Goal: Task Accomplishment & Management: Complete application form

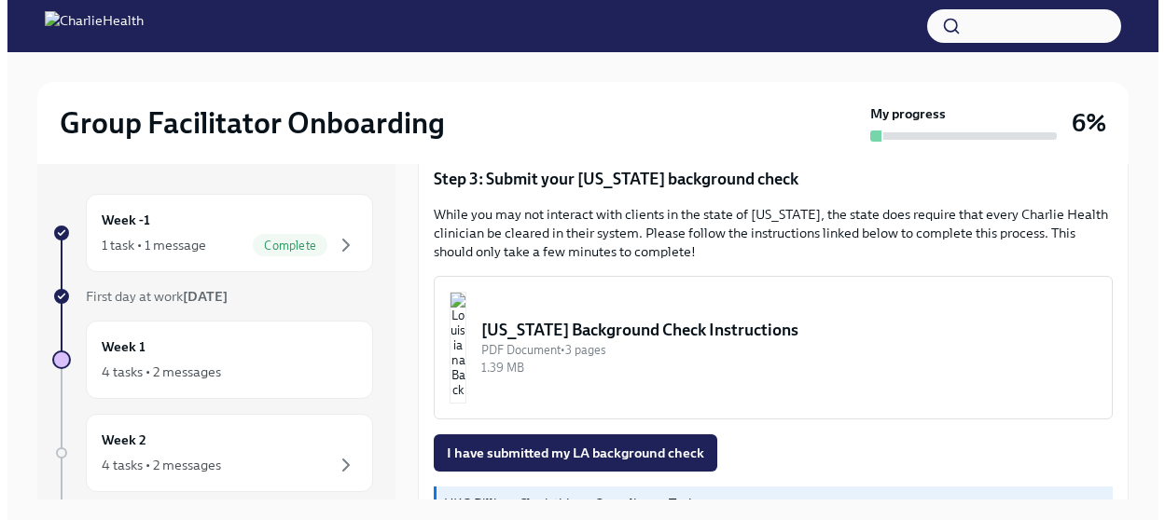
scroll to position [638, 0]
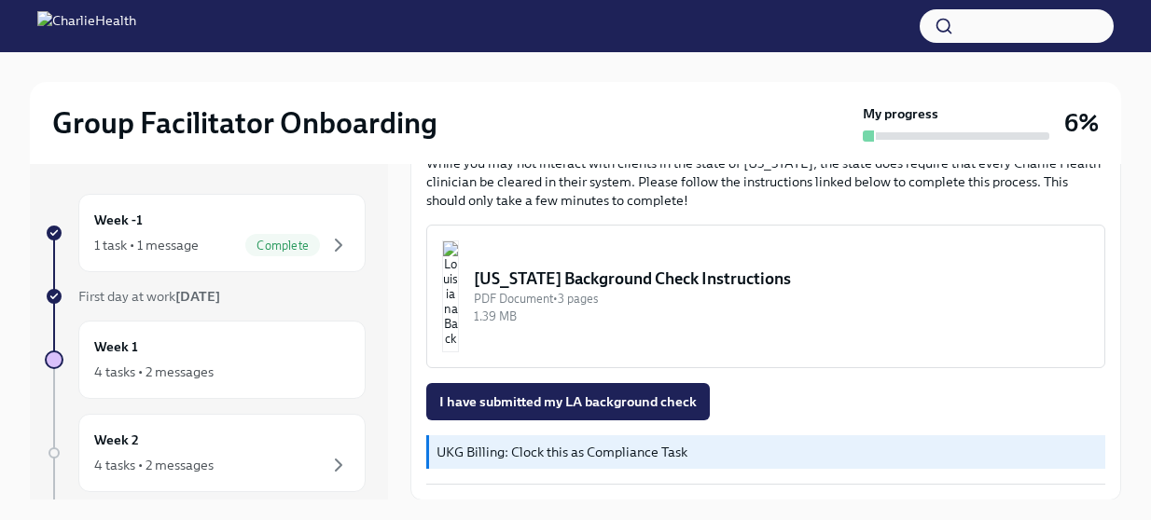
click at [459, 270] on img "button" at bounding box center [450, 297] width 17 height 112
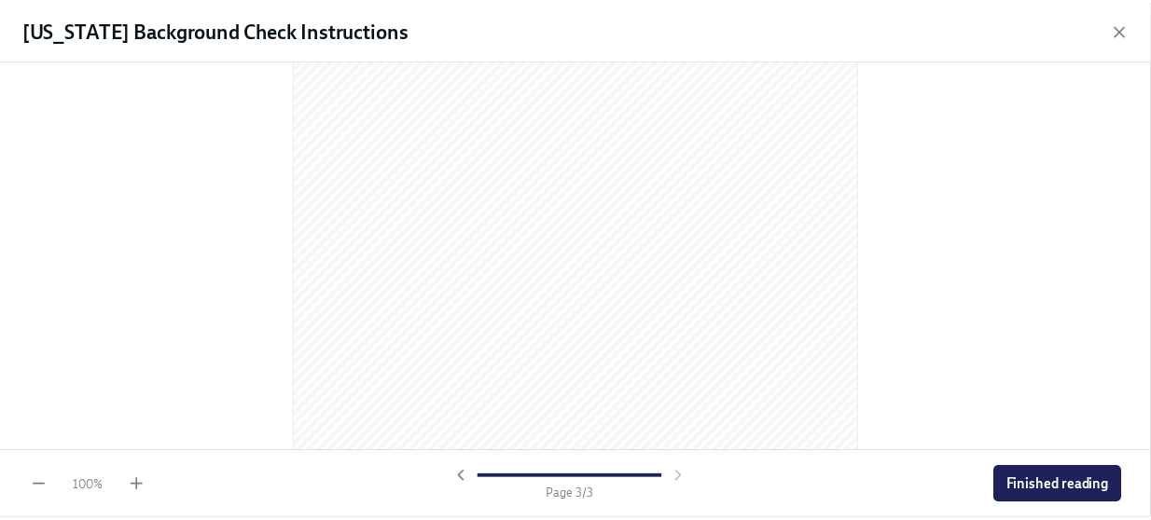
scroll to position [1888, 0]
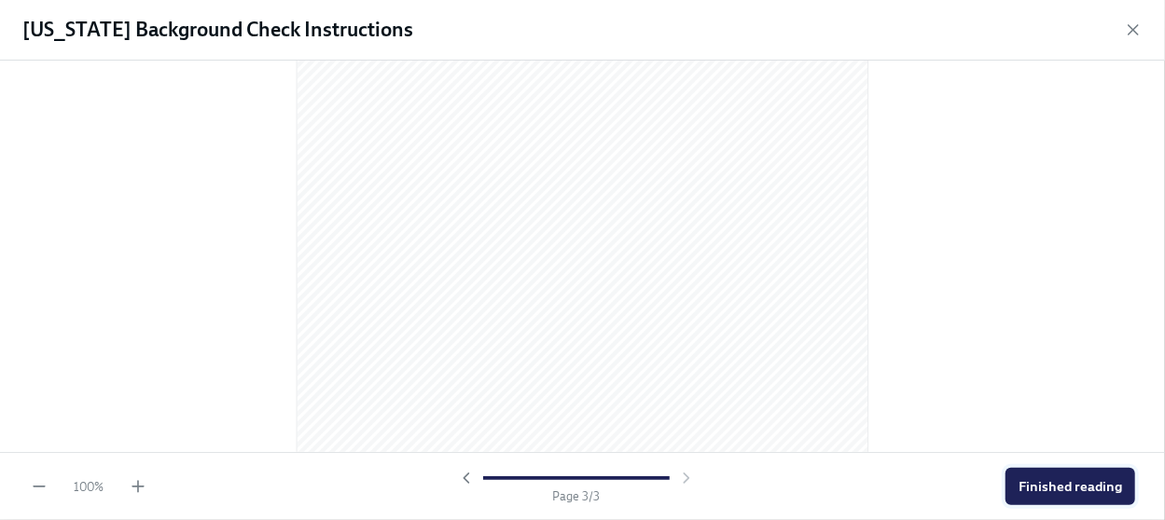
click at [1057, 497] on button "Finished reading" at bounding box center [1070, 486] width 130 height 37
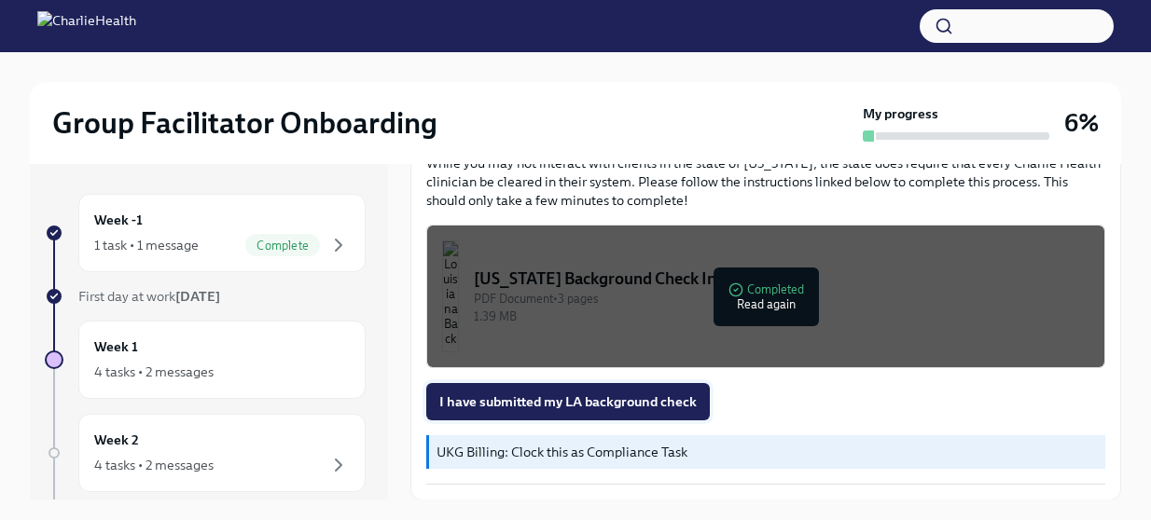
click at [688, 399] on span "I have submitted my LA background check" at bounding box center [567, 402] width 257 height 19
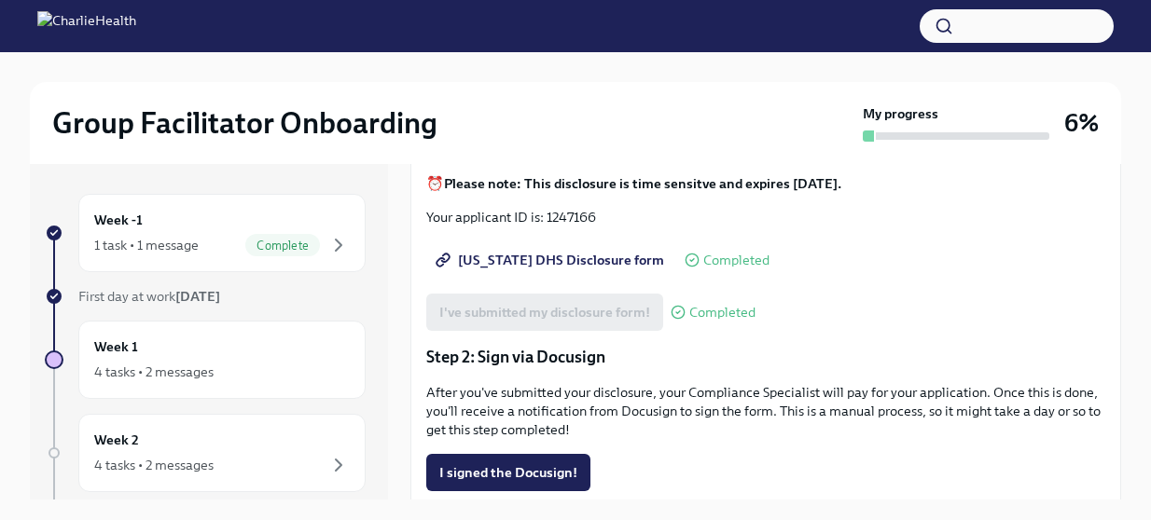
scroll to position [141, 0]
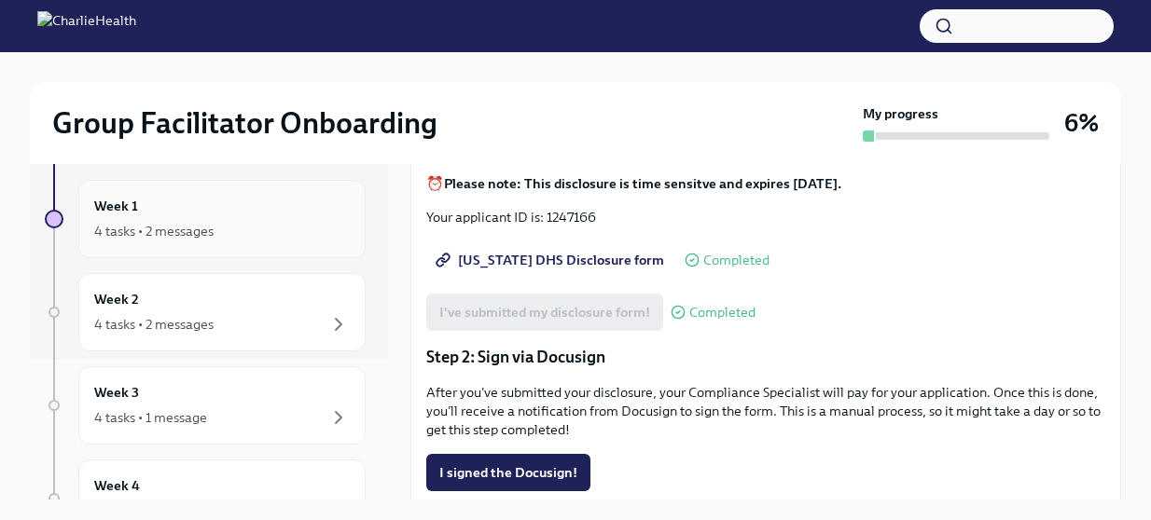
click at [224, 249] on div "Week 1 4 tasks • 2 messages" at bounding box center [221, 219] width 287 height 78
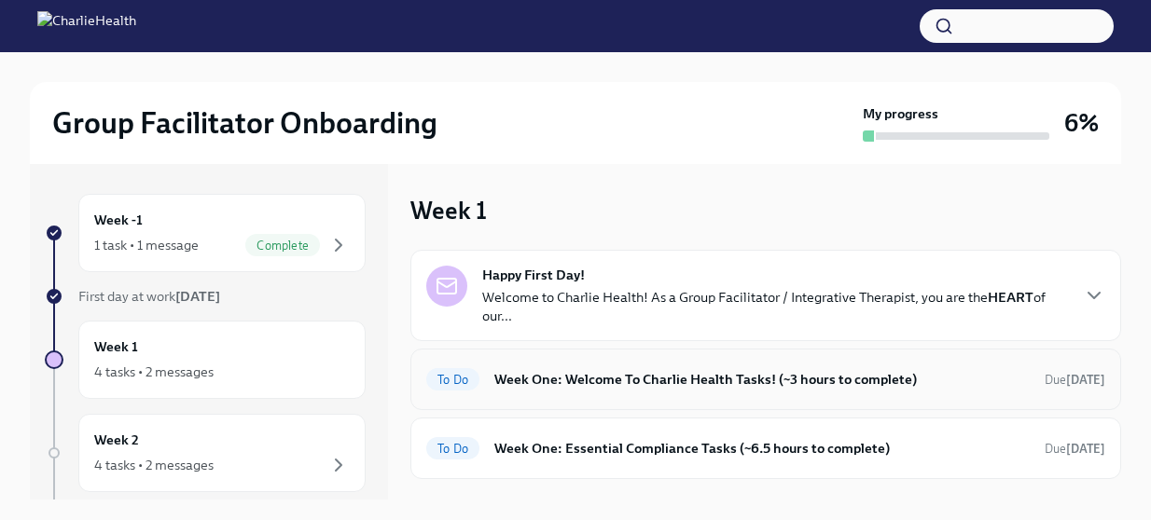
click at [640, 369] on h6 "Week One: Welcome To Charlie Health Tasks! (~3 hours to complete)" at bounding box center [761, 379] width 535 height 21
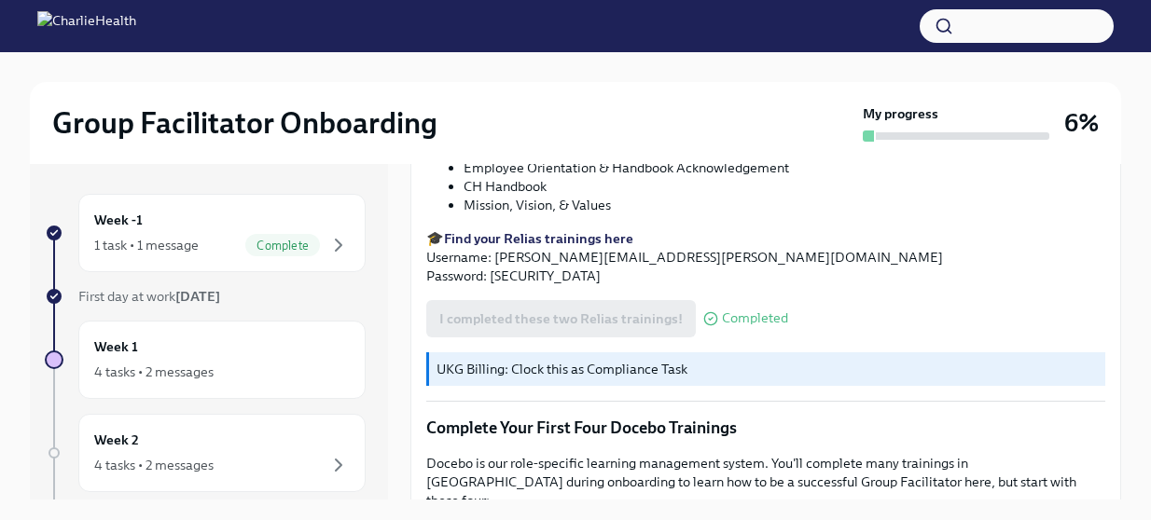
scroll to position [2526, 0]
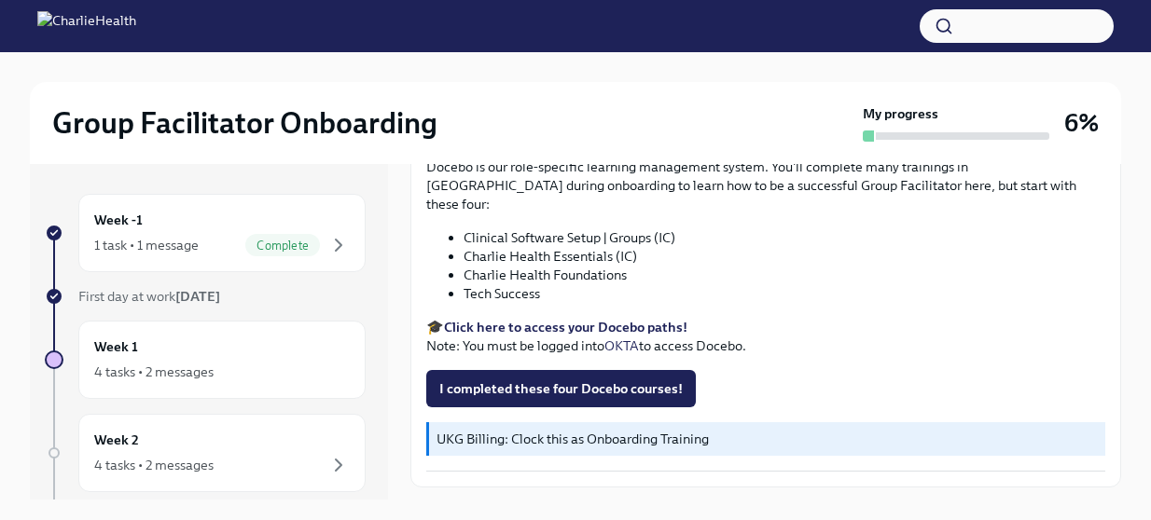
click at [533, 519] on span "Next task : Week One: Essential Compliance Tasks (~6.5 hours to complete)" at bounding box center [645, 528] width 439 height 19
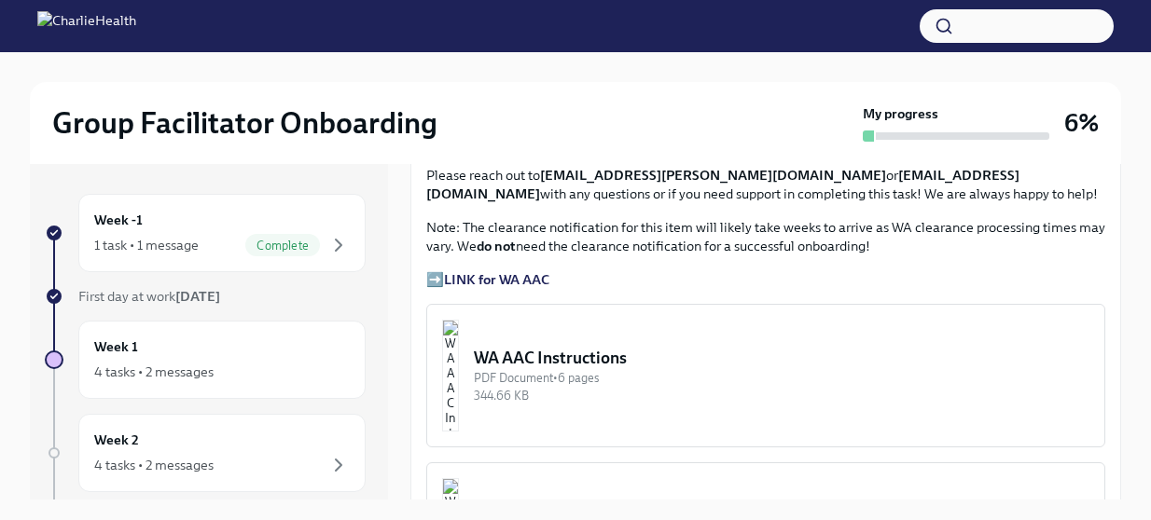
scroll to position [1385, 0]
click at [494, 287] on strong "LINK for WA AAC" at bounding box center [496, 278] width 105 height 17
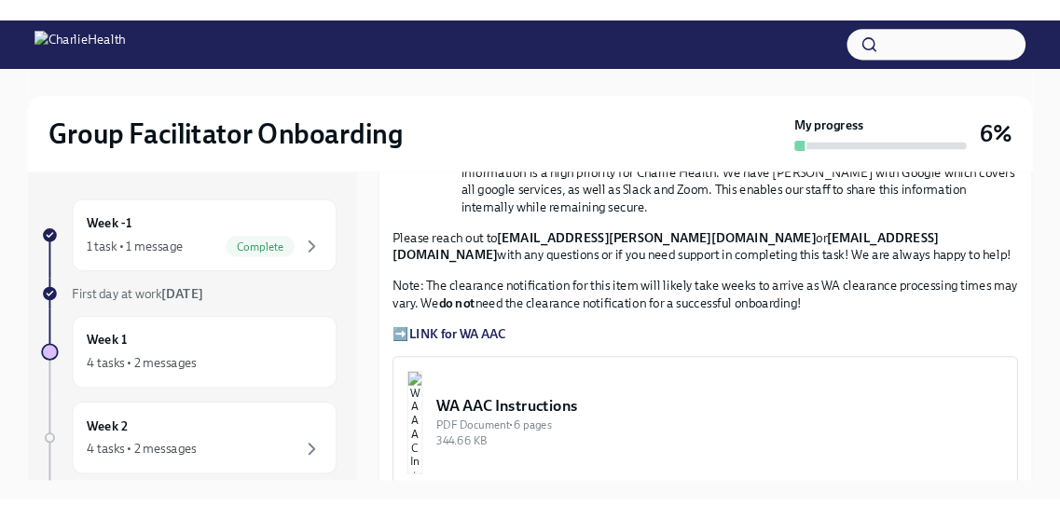
scroll to position [1417, 0]
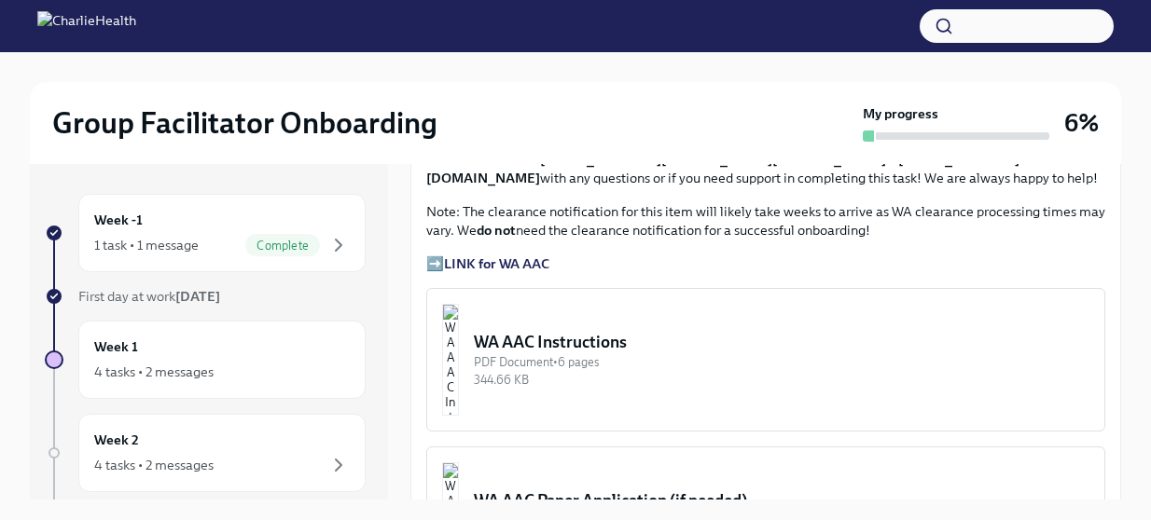
scroll to position [1401, 0]
click at [474, 271] on strong "LINK for WA AAC" at bounding box center [496, 263] width 105 height 17
click at [462, 271] on strong "LINK for WA AAC" at bounding box center [496, 263] width 105 height 17
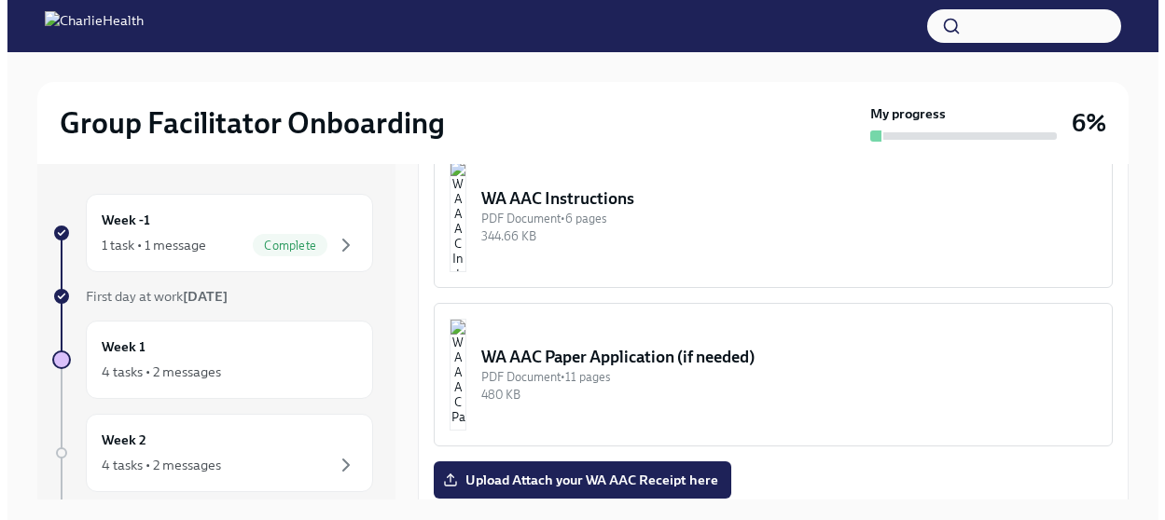
scroll to position [1544, 0]
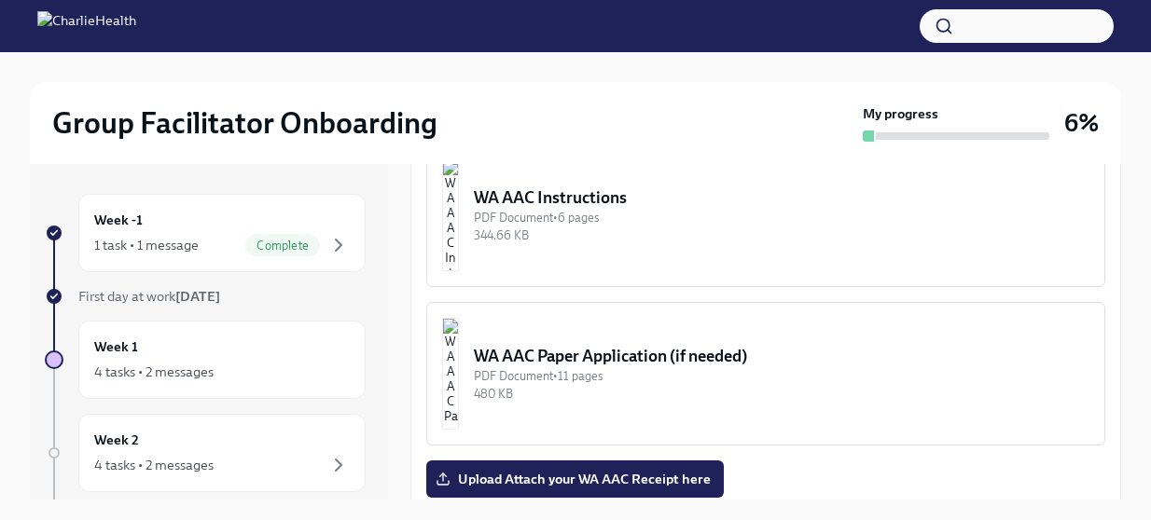
click at [586, 209] on div "WA AAC Instructions" at bounding box center [782, 198] width 616 height 22
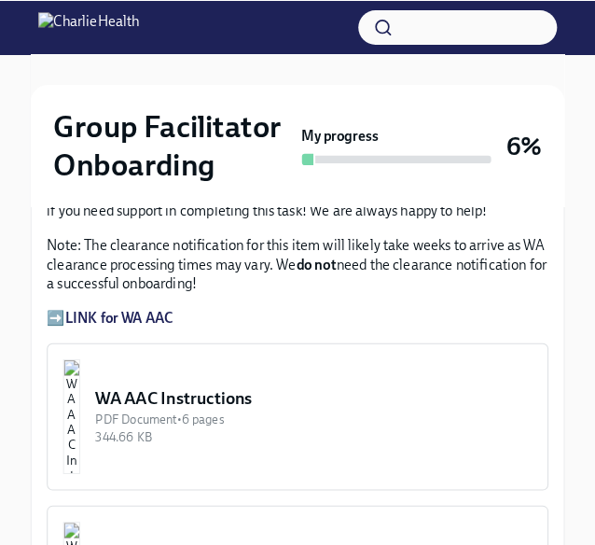
scroll to position [1662, 0]
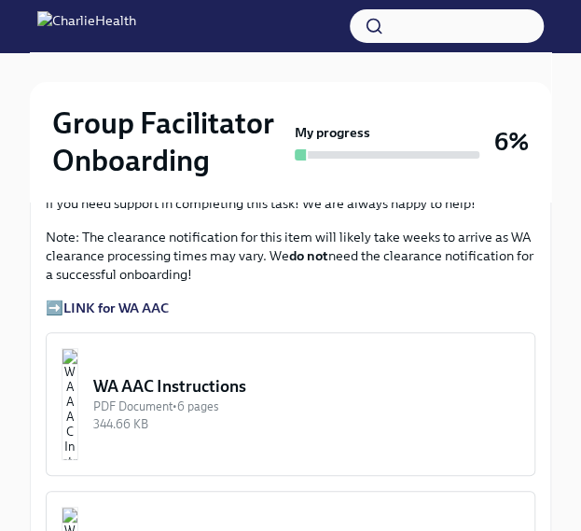
click at [269, 375] on div "WA AAC Instructions" at bounding box center [306, 386] width 426 height 22
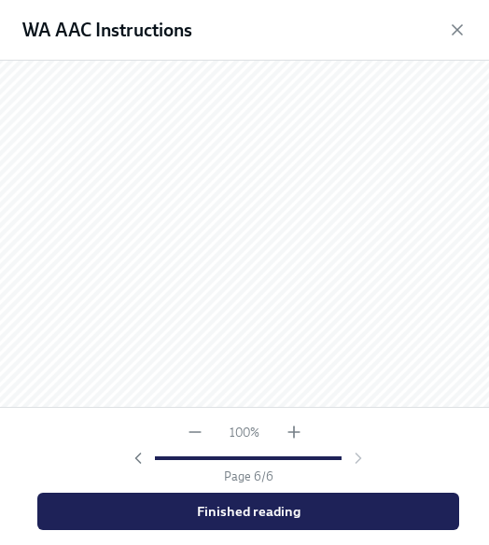
scroll to position [4213, 0]
click at [246, 518] on span "Finished reading" at bounding box center [247, 511] width 395 height 19
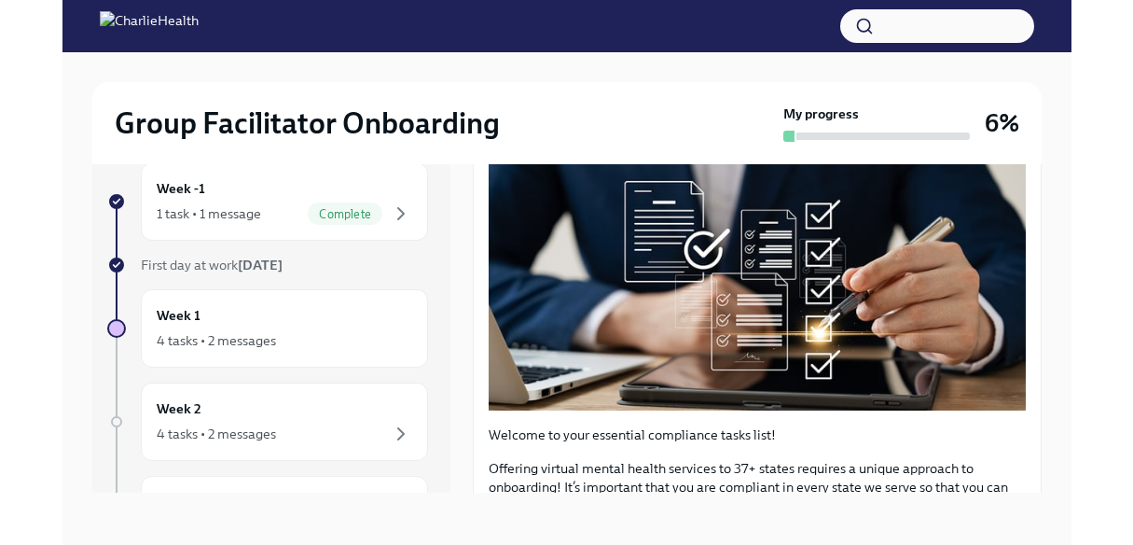
scroll to position [264, 0]
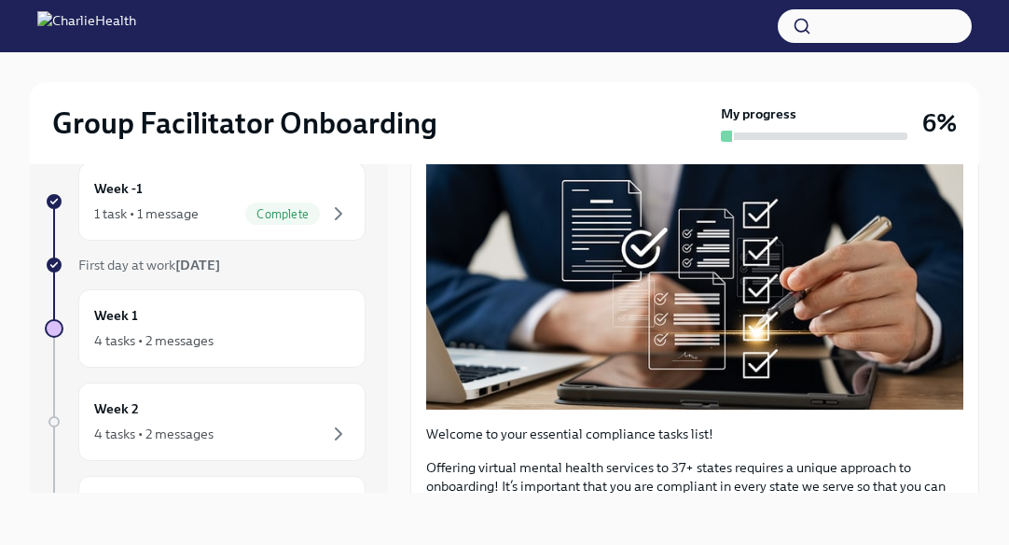
click at [0, 186] on html "Group Facilitator Onboarding My progress 6% Week -1 1 task • 1 message Complete…" at bounding box center [504, 256] width 1009 height 576
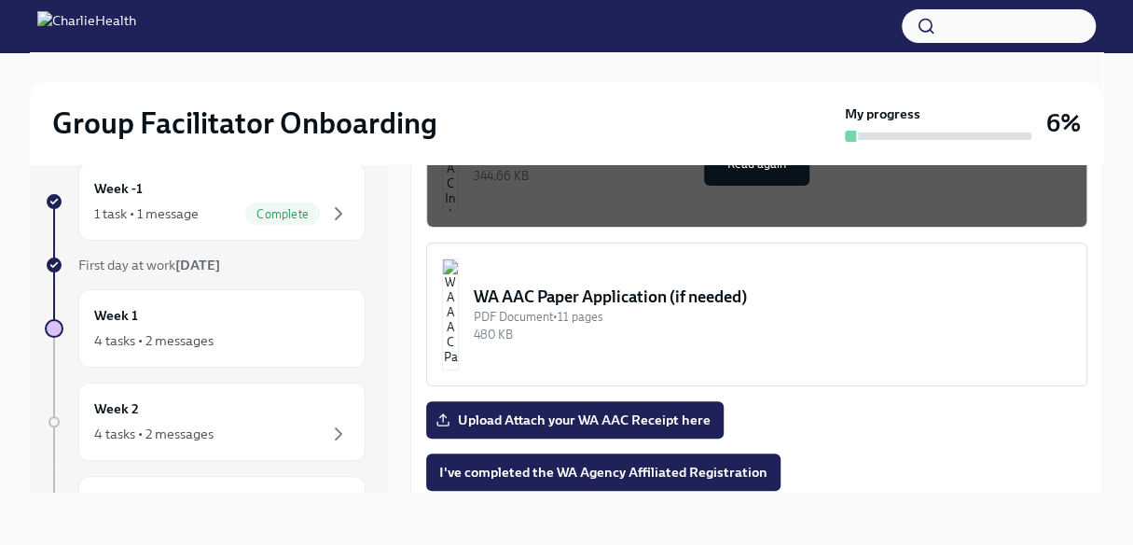
scroll to position [1629, 0]
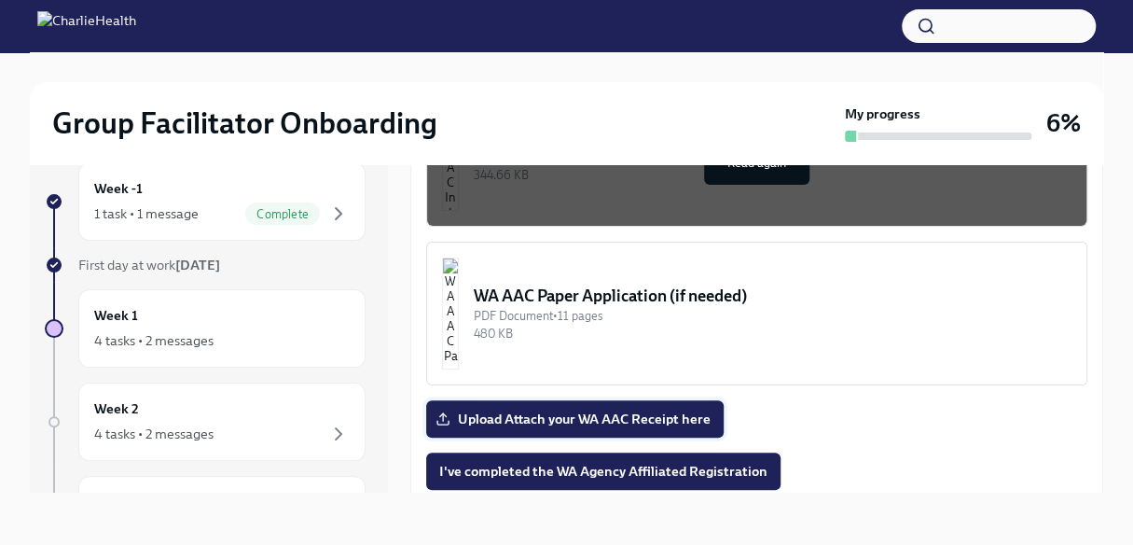
click at [586, 409] on span "Upload Attach your WA AAC Receipt here" at bounding box center [574, 418] width 271 height 19
click at [0, 0] on input "Upload Attach your WA AAC Receipt here" at bounding box center [0, 0] width 0 height 0
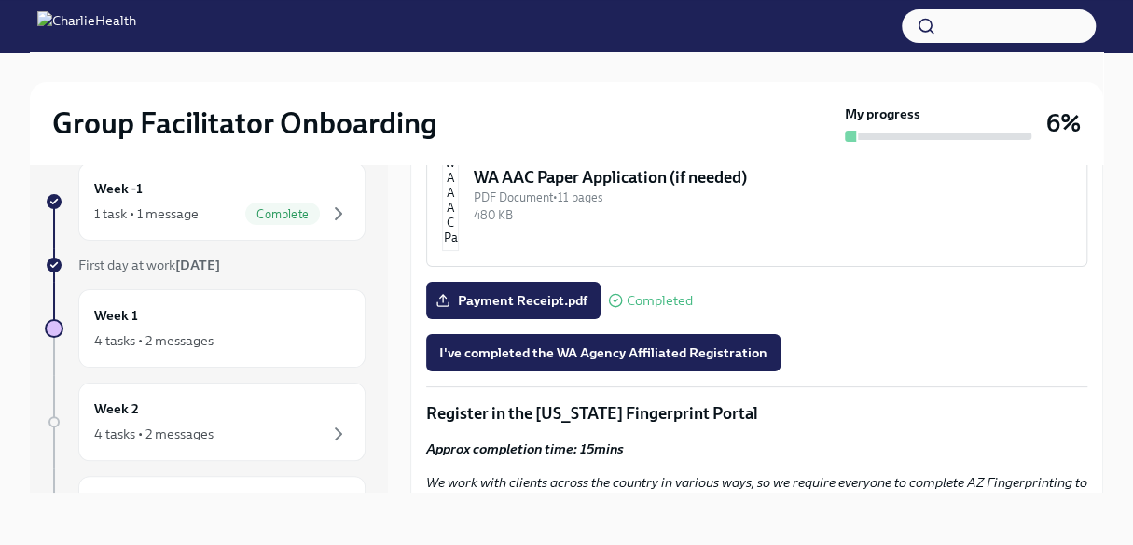
scroll to position [1749, 0]
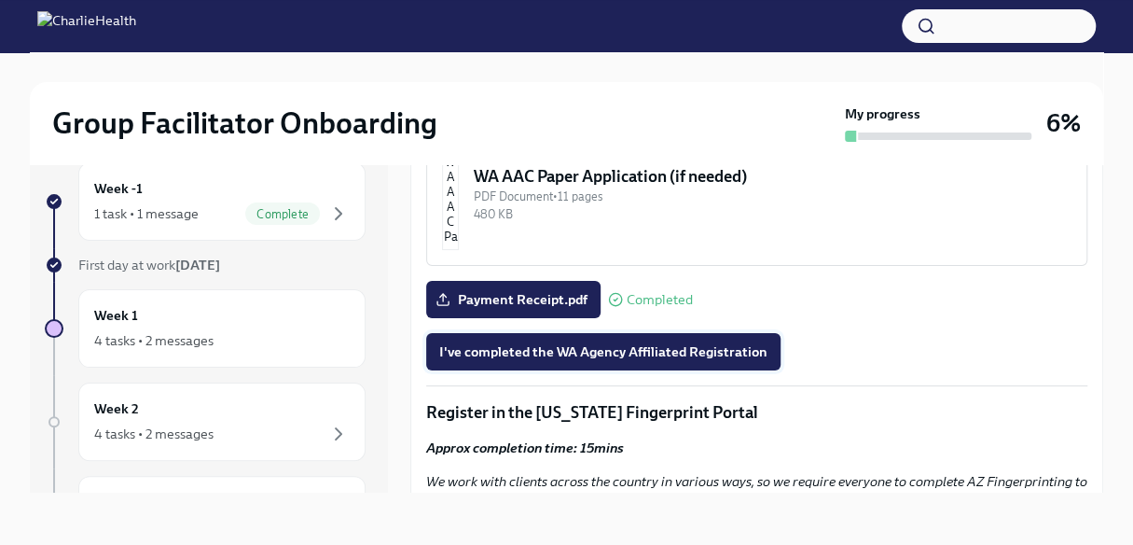
click at [599, 342] on span "I've completed the WA Agency Affiliated Registration" at bounding box center [603, 351] width 328 height 19
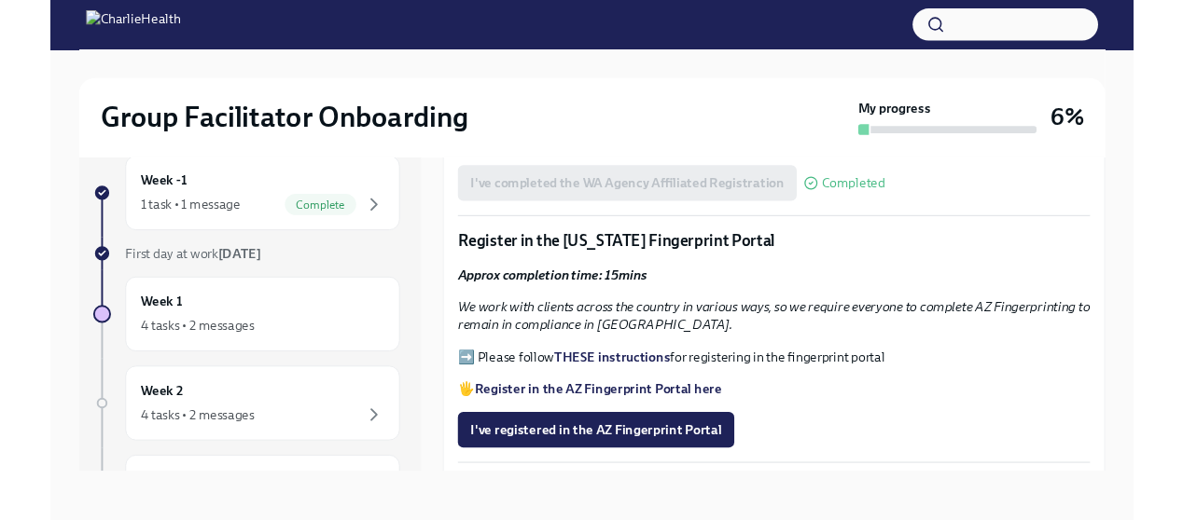
scroll to position [1911, 0]
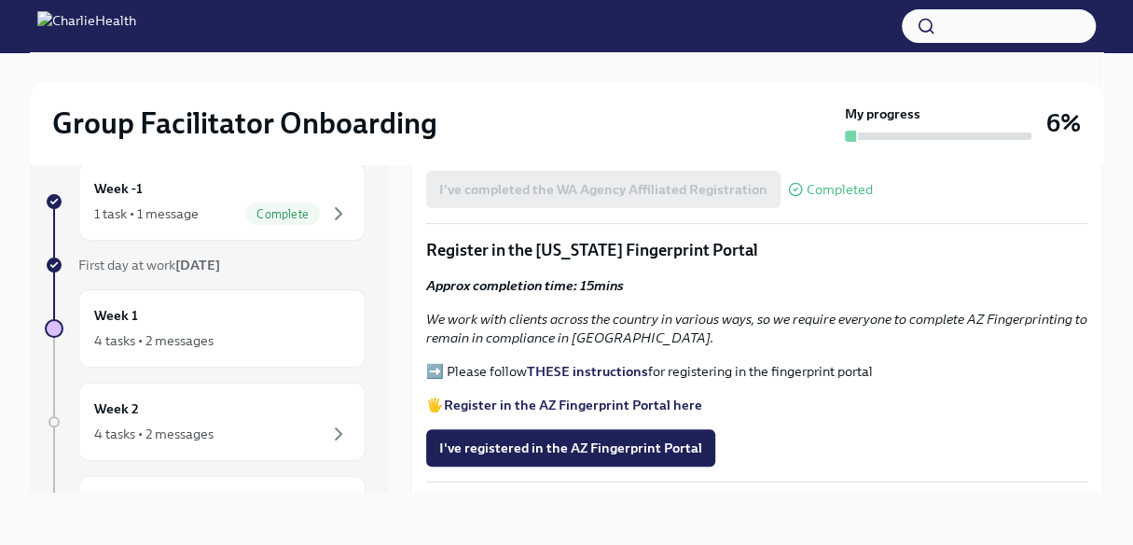
click at [560, 363] on strong "THESE instructions" at bounding box center [587, 371] width 121 height 17
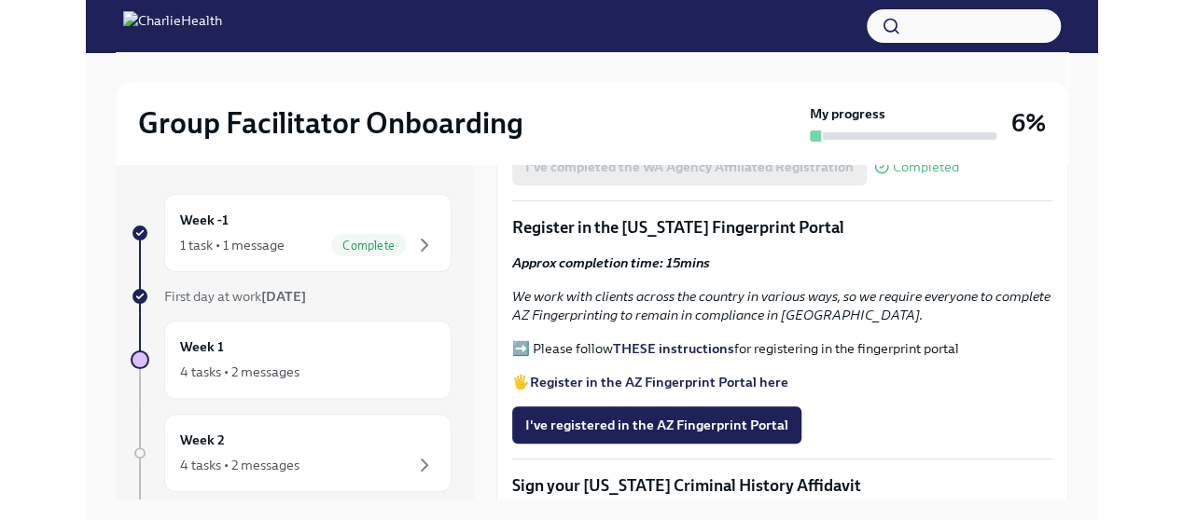
scroll to position [2033, 0]
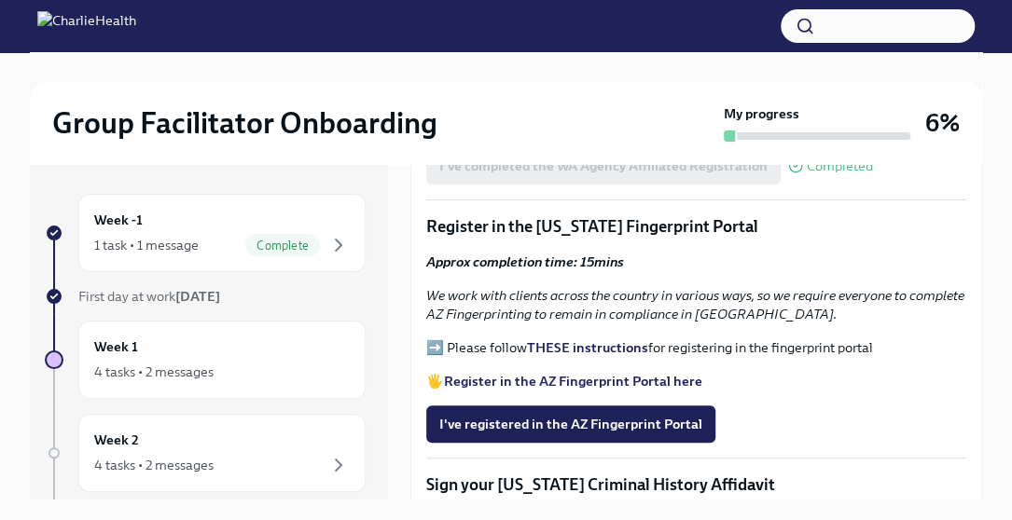
click at [560, 373] on strong "Register in the AZ Fingerprint Portal here" at bounding box center [573, 381] width 258 height 17
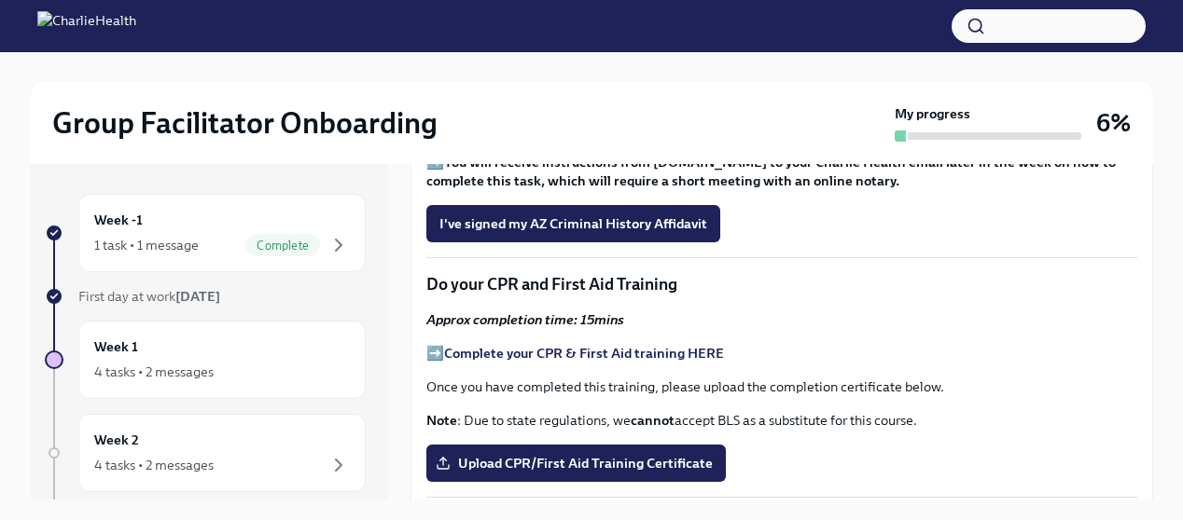
scroll to position [2316, 0]
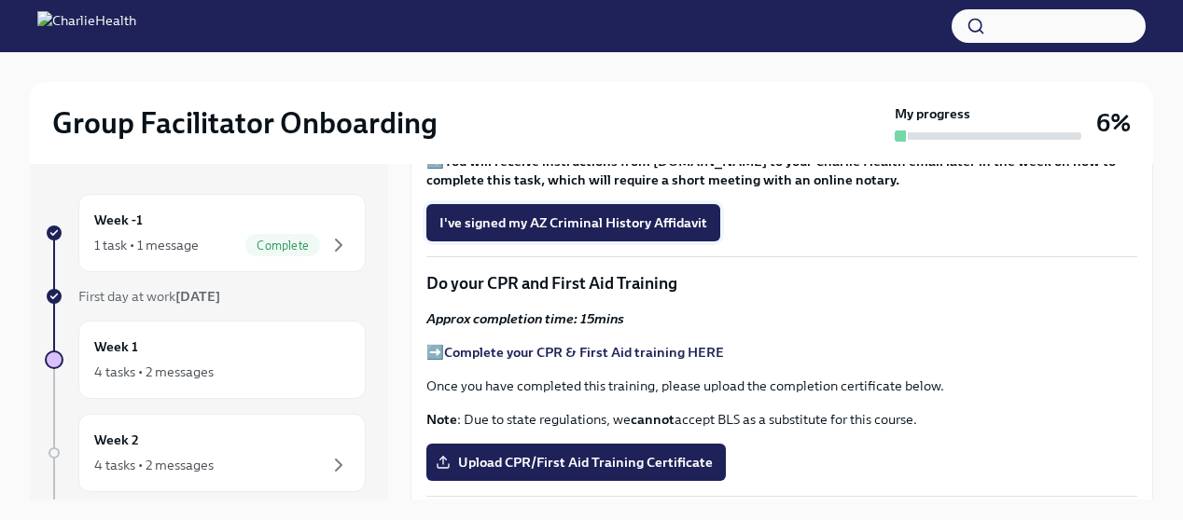
click at [593, 242] on button "I've signed my AZ Criminal History Affidavit" at bounding box center [573, 222] width 294 height 37
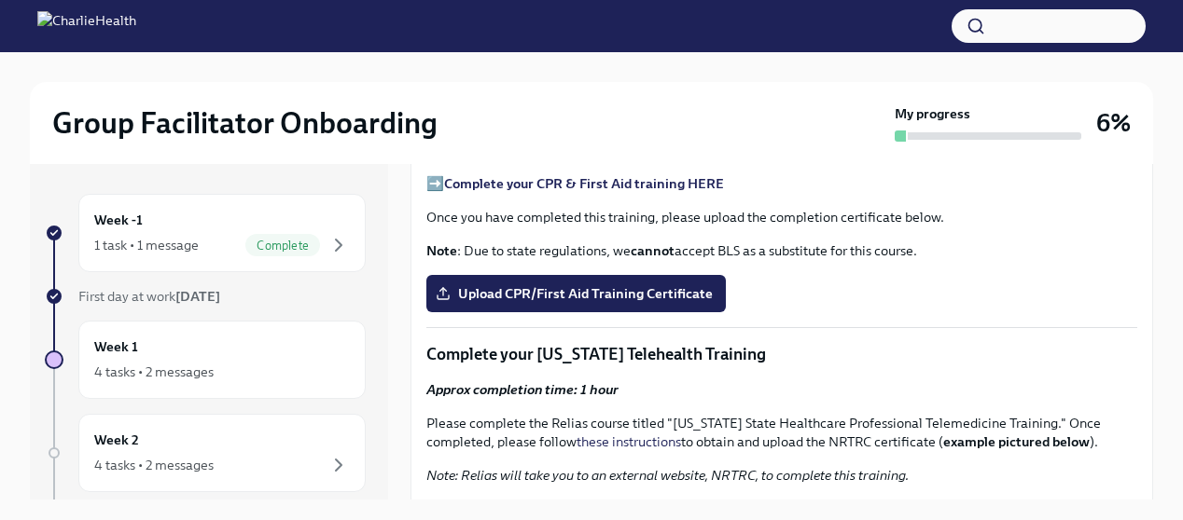
scroll to position [2485, 0]
click at [621, 191] on strong "Complete your CPR & First Aid training HERE" at bounding box center [584, 182] width 280 height 17
